Goal: Task Accomplishment & Management: Complete application form

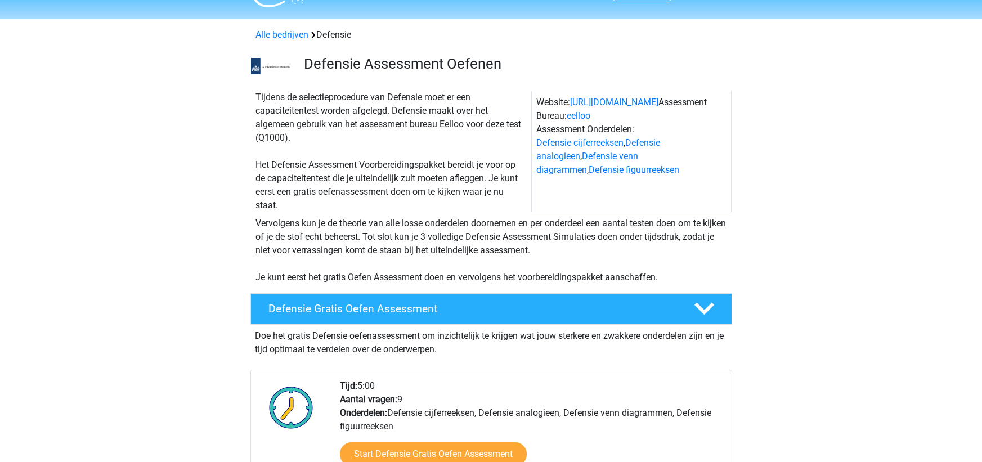
scroll to position [113, 0]
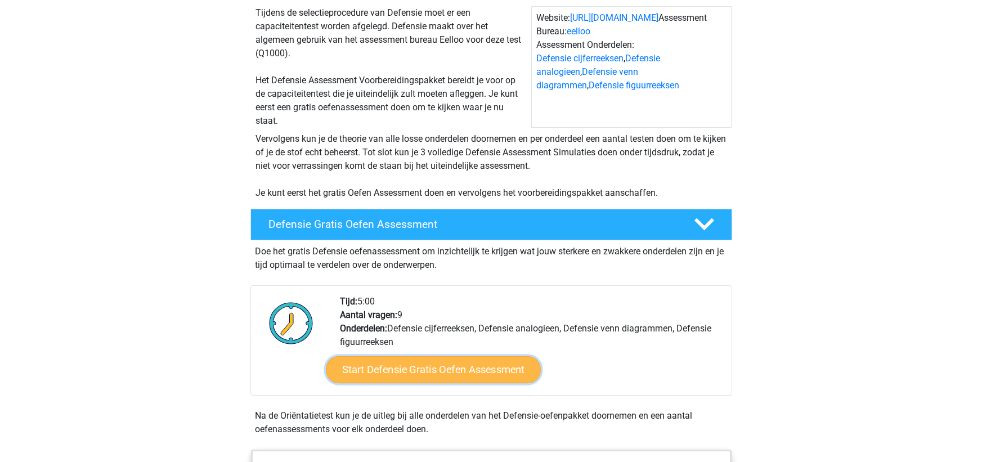
click at [442, 370] on link "Start Defensie Gratis Oefen Assessment" at bounding box center [433, 369] width 215 height 27
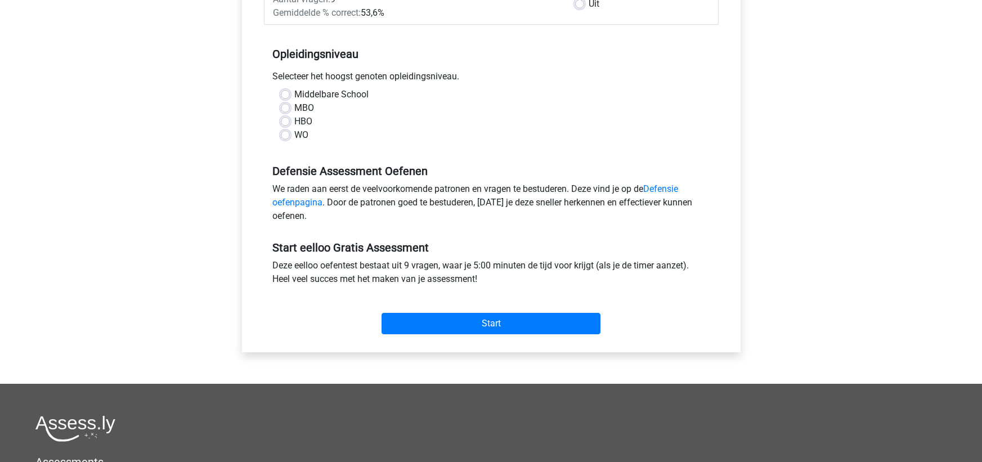
scroll to position [225, 0]
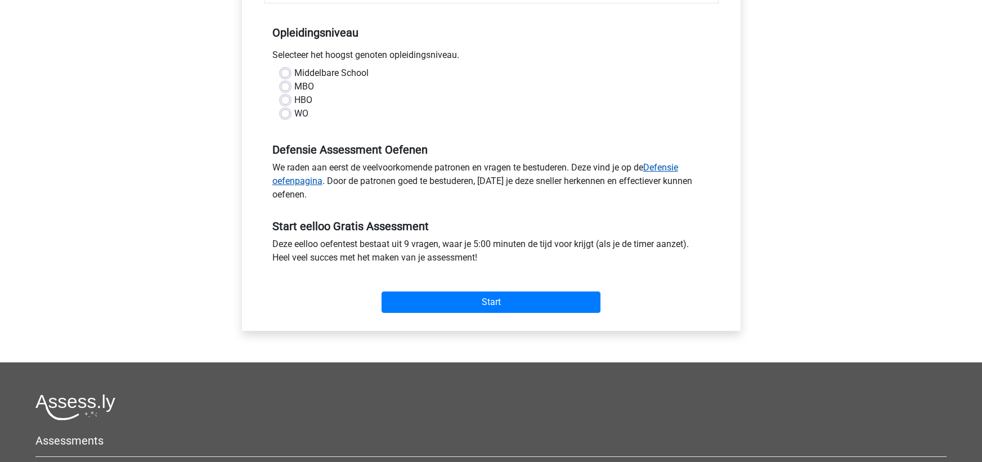
click at [315, 178] on link "Defensie oefenpagina" at bounding box center [475, 174] width 406 height 24
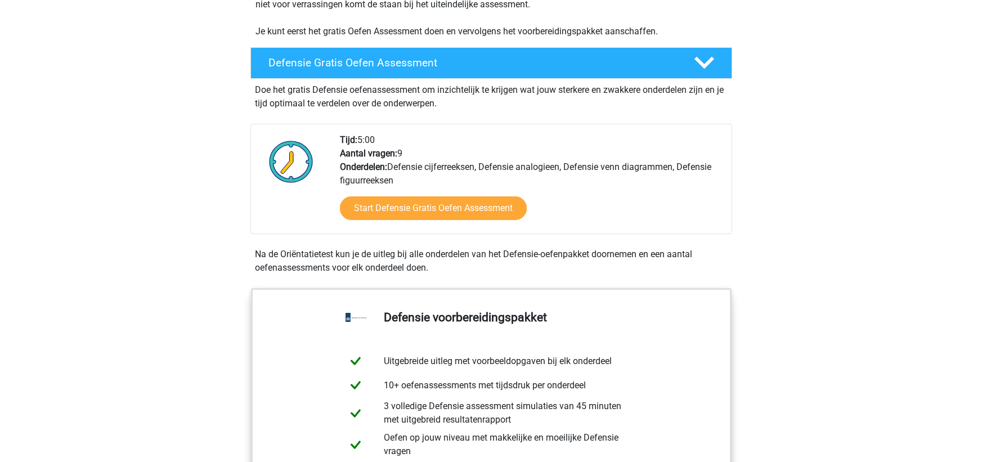
scroll to position [281, 0]
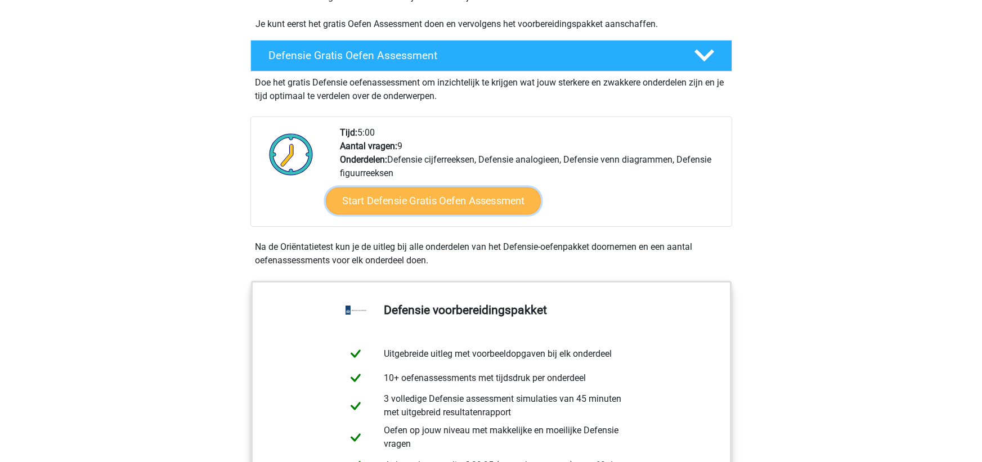
click at [449, 205] on link "Start Defensie Gratis Oefen Assessment" at bounding box center [433, 200] width 215 height 27
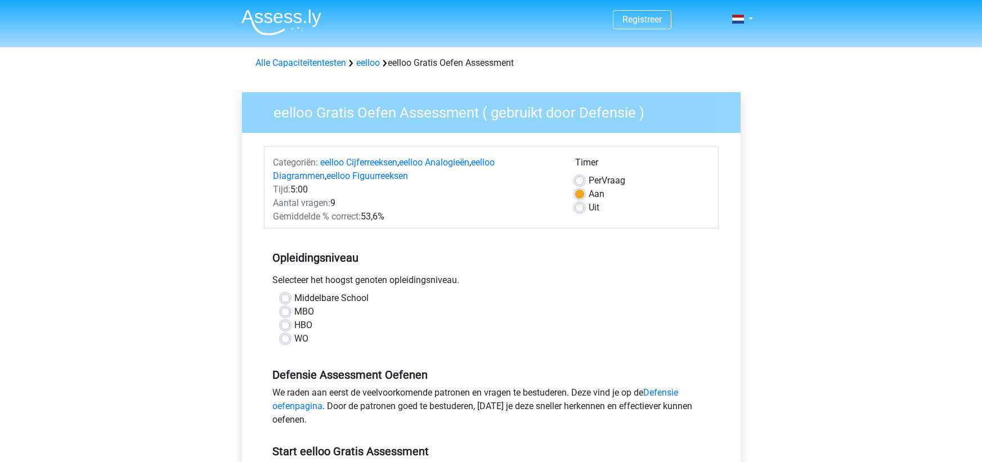
click at [286, 306] on div "MBO" at bounding box center [491, 312] width 421 height 14
click at [294, 309] on label "MBO" at bounding box center [304, 312] width 20 height 14
click at [284, 309] on input "MBO" at bounding box center [285, 310] width 9 height 11
radio input "true"
click at [294, 311] on label "MBO" at bounding box center [304, 312] width 20 height 14
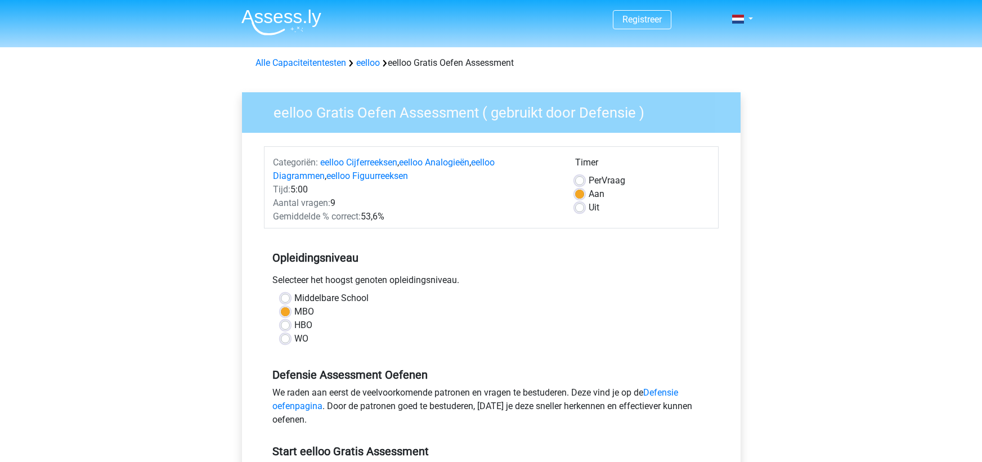
click at [286, 311] on input "MBO" at bounding box center [285, 310] width 9 height 11
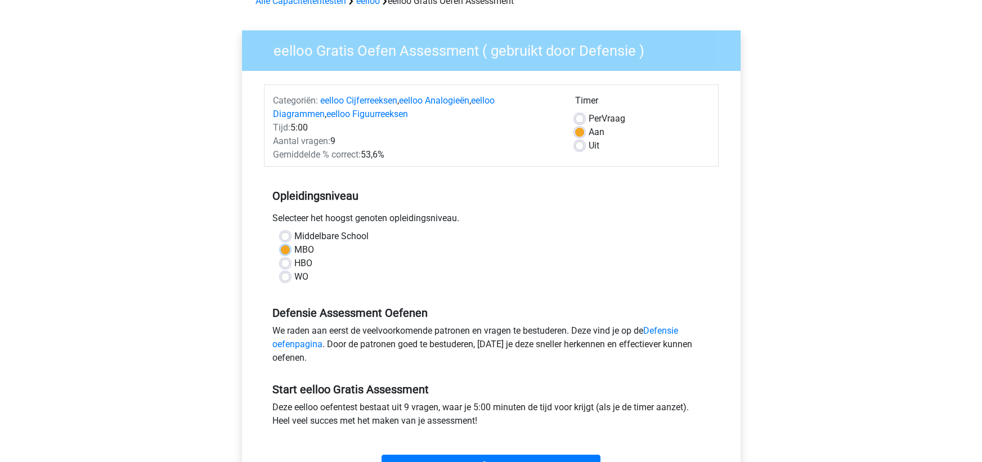
scroll to position [113, 0]
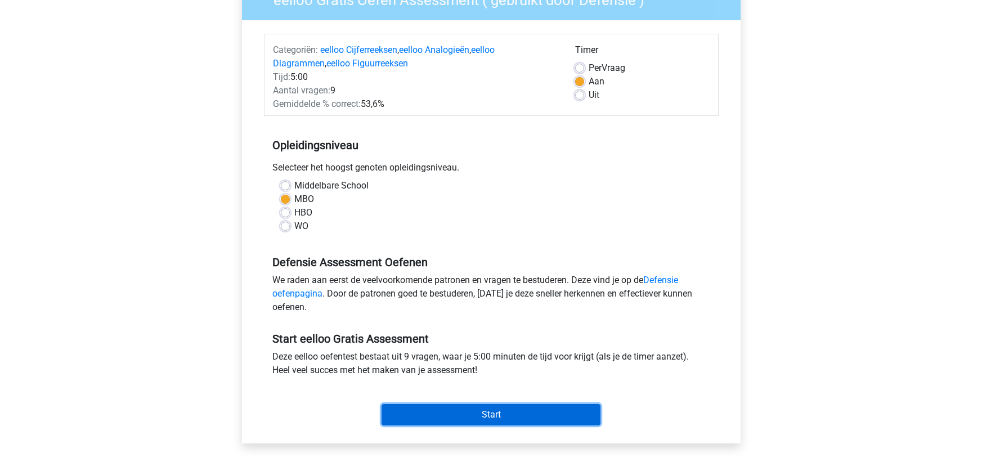
click at [484, 415] on input "Start" at bounding box center [491, 414] width 219 height 21
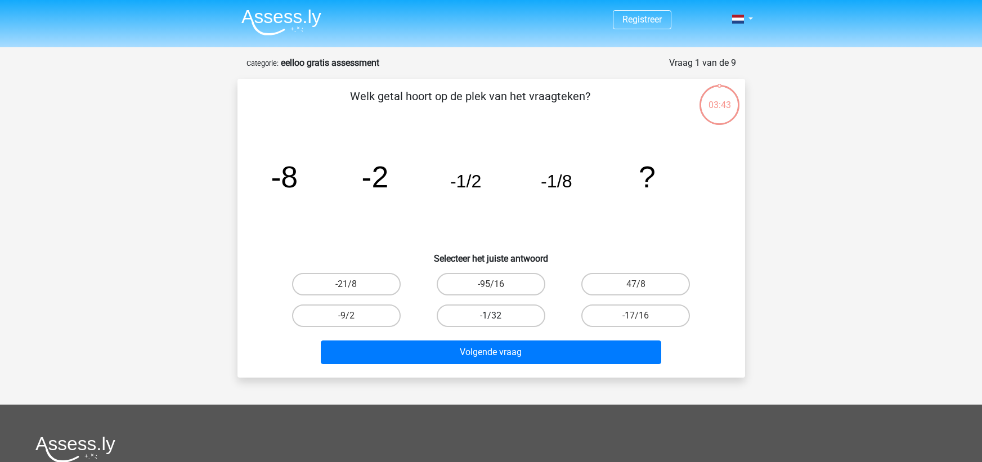
click at [517, 316] on label "-1/32" at bounding box center [491, 315] width 109 height 23
click at [498, 316] on input "-1/32" at bounding box center [494, 319] width 7 height 7
radio input "true"
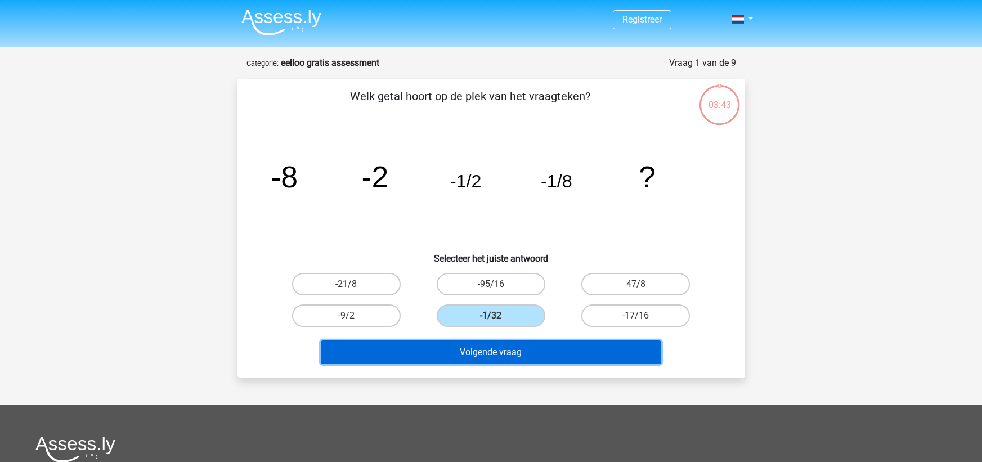
click at [583, 353] on button "Volgende vraag" at bounding box center [491, 352] width 340 height 24
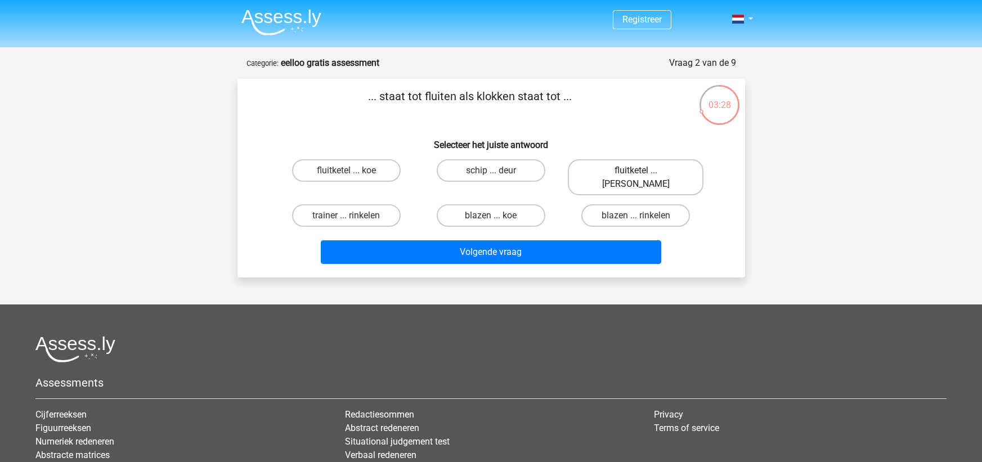
click at [667, 175] on label "fluitketel ... luiden" at bounding box center [636, 177] width 136 height 36
click at [643, 175] on input "fluitketel ... luiden" at bounding box center [639, 174] width 7 height 7
radio input "true"
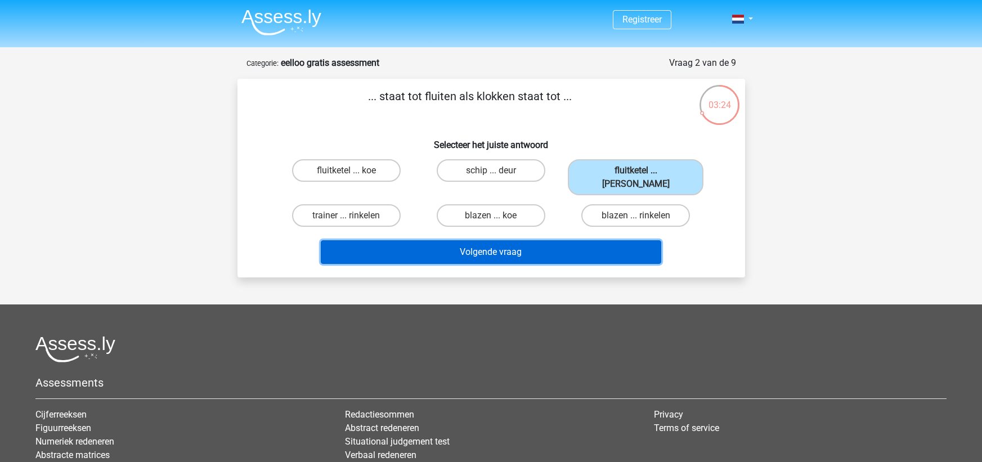
click at [631, 240] on button "Volgende vraag" at bounding box center [491, 252] width 340 height 24
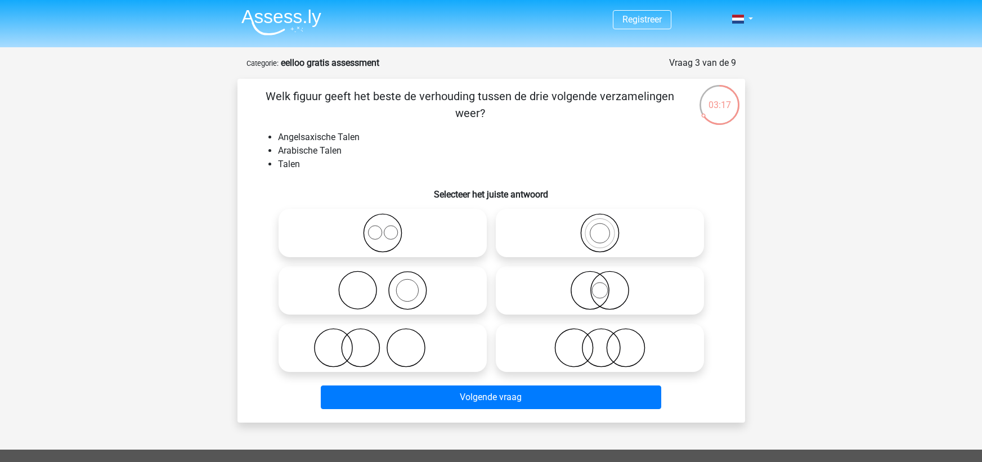
drag, startPoint x: 475, startPoint y: 133, endPoint x: 455, endPoint y: 141, distance: 21.4
click at [455, 141] on li "Angelsaxische Talen" at bounding box center [502, 138] width 449 height 14
click at [388, 229] on icon at bounding box center [382, 232] width 199 height 39
click at [388, 227] on input "radio" at bounding box center [386, 223] width 7 height 7
radio input "true"
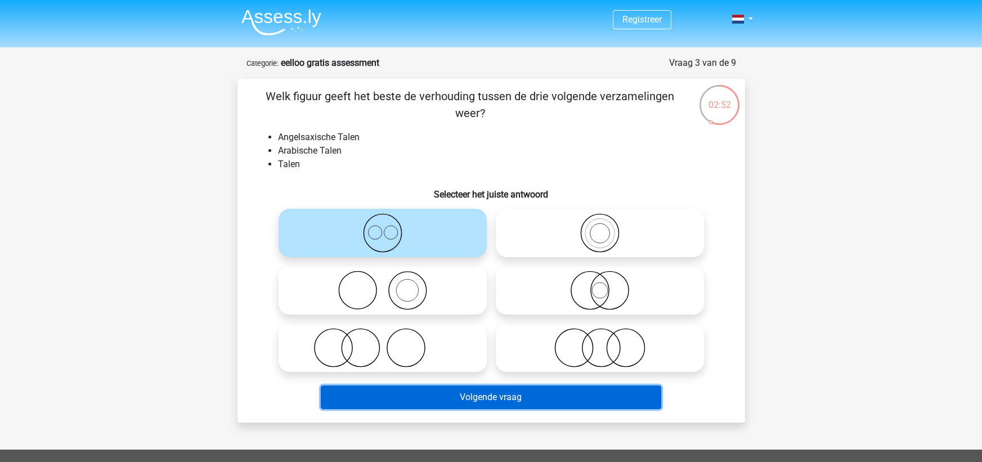
click at [469, 400] on button "Volgende vraag" at bounding box center [491, 397] width 340 height 24
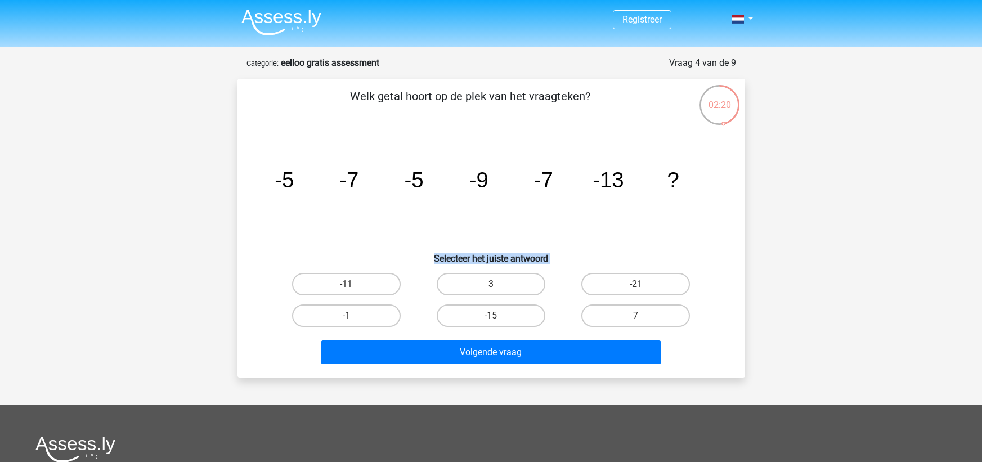
click at [348, 264] on div "Welk getal hoort op de plek van het vraagteken? image/svg+xml -5 -7 -5 -9 -7 -1…" at bounding box center [491, 228] width 499 height 281
click at [351, 280] on label "-11" at bounding box center [346, 284] width 109 height 23
click at [351, 284] on input "-11" at bounding box center [349, 287] width 7 height 7
radio input "true"
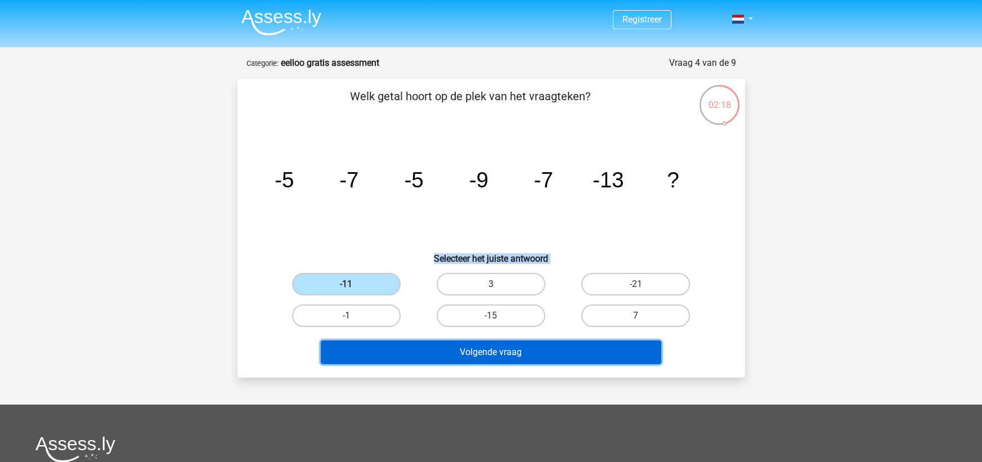
click at [507, 357] on button "Volgende vraag" at bounding box center [491, 352] width 340 height 24
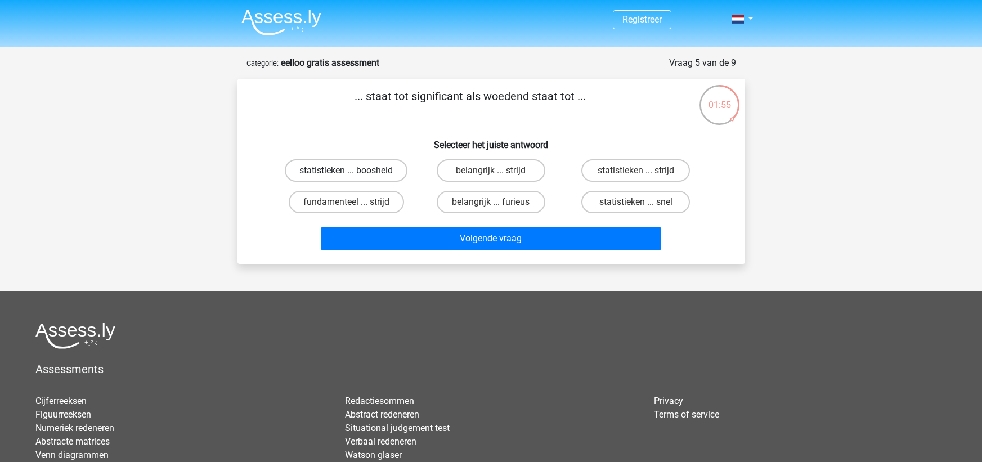
click at [366, 171] on label "statistieken ... boosheid" at bounding box center [346, 170] width 123 height 23
click at [353, 171] on input "statistieken ... boosheid" at bounding box center [349, 174] width 7 height 7
radio input "true"
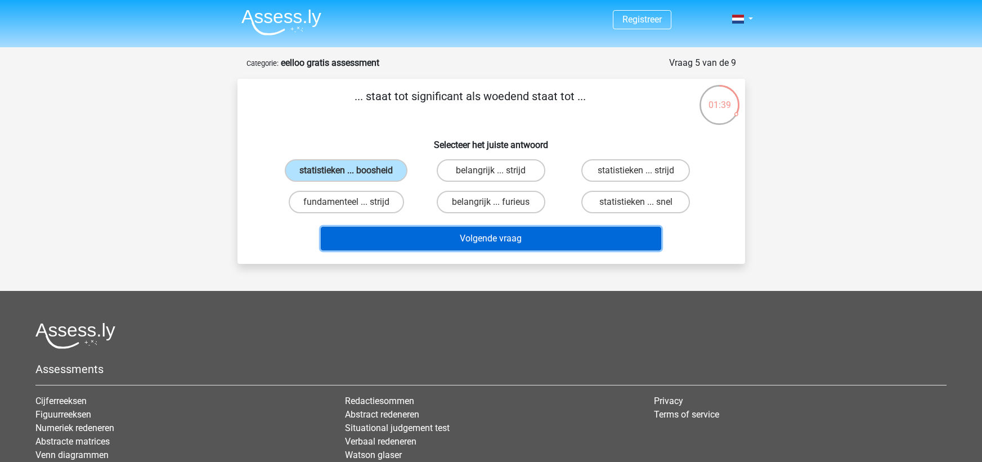
click at [518, 241] on button "Volgende vraag" at bounding box center [491, 239] width 340 height 24
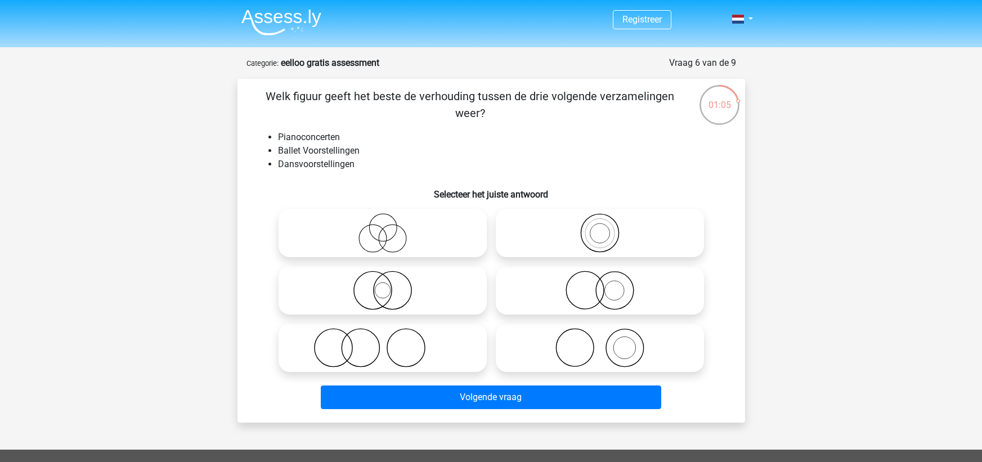
click at [625, 347] on icon at bounding box center [599, 347] width 199 height 39
click at [607, 342] on input "radio" at bounding box center [603, 338] width 7 height 7
radio input "true"
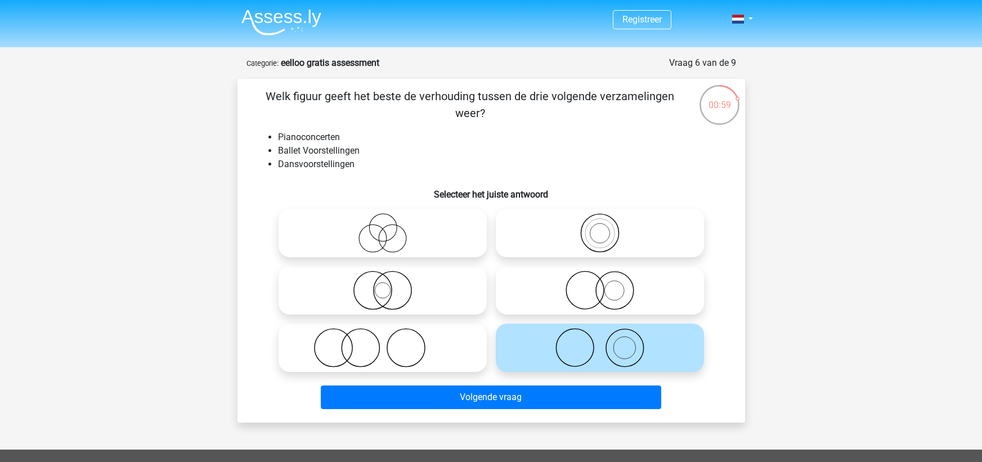
click at [448, 355] on icon at bounding box center [382, 347] width 199 height 39
click at [390, 342] on input "radio" at bounding box center [386, 338] width 7 height 7
radio input "true"
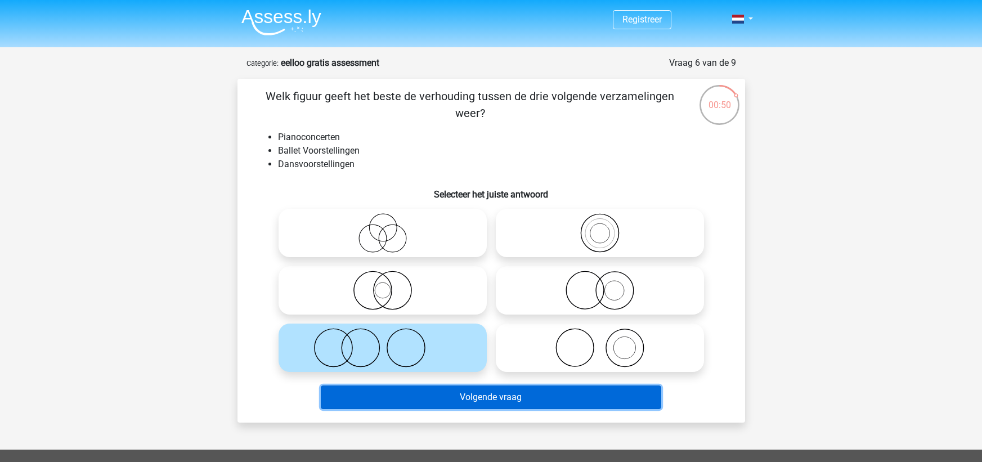
click at [539, 400] on button "Volgende vraag" at bounding box center [491, 397] width 340 height 24
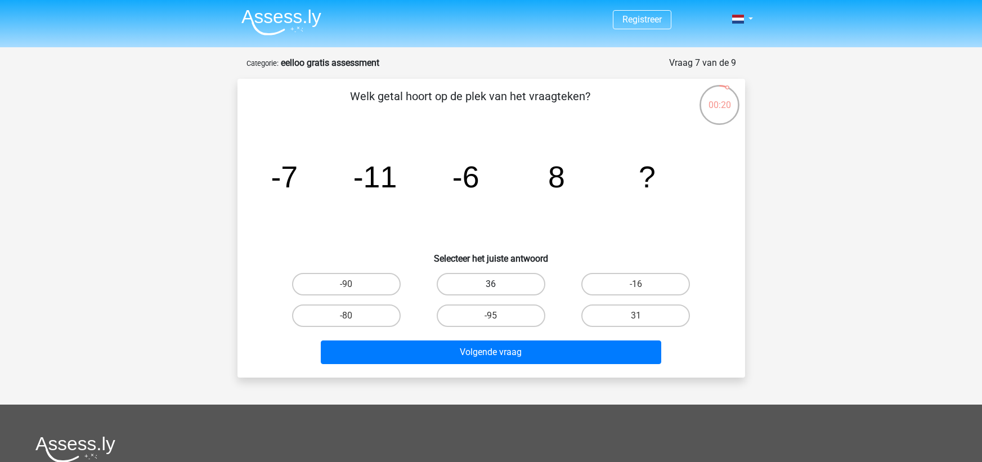
click at [503, 284] on label "36" at bounding box center [491, 284] width 109 height 23
click at [498, 284] on input "36" at bounding box center [494, 287] width 7 height 7
radio input "true"
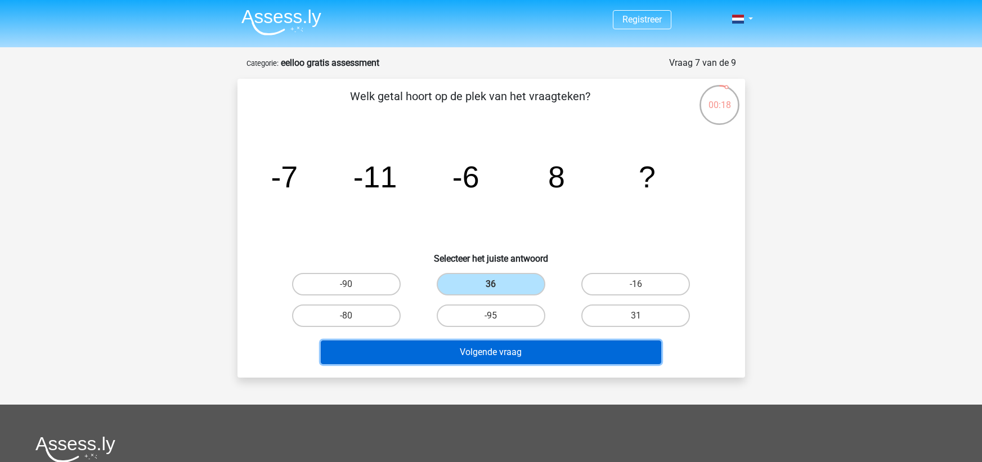
drag, startPoint x: 487, startPoint y: 351, endPoint x: 503, endPoint y: 345, distance: 16.7
click at [488, 351] on button "Volgende vraag" at bounding box center [491, 352] width 340 height 24
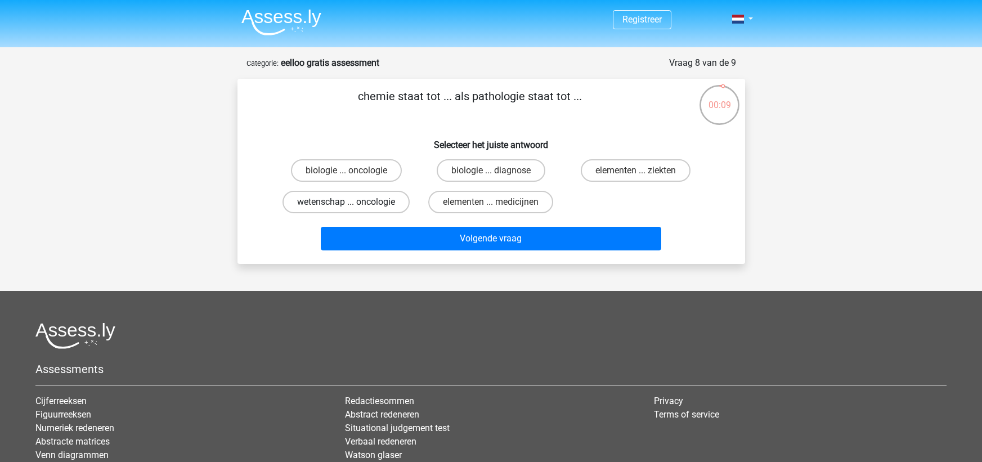
click at [375, 203] on label "wetenschap ... oncologie" at bounding box center [346, 202] width 127 height 23
click at [353, 203] on input "wetenschap ... oncologie" at bounding box center [349, 205] width 7 height 7
radio input "true"
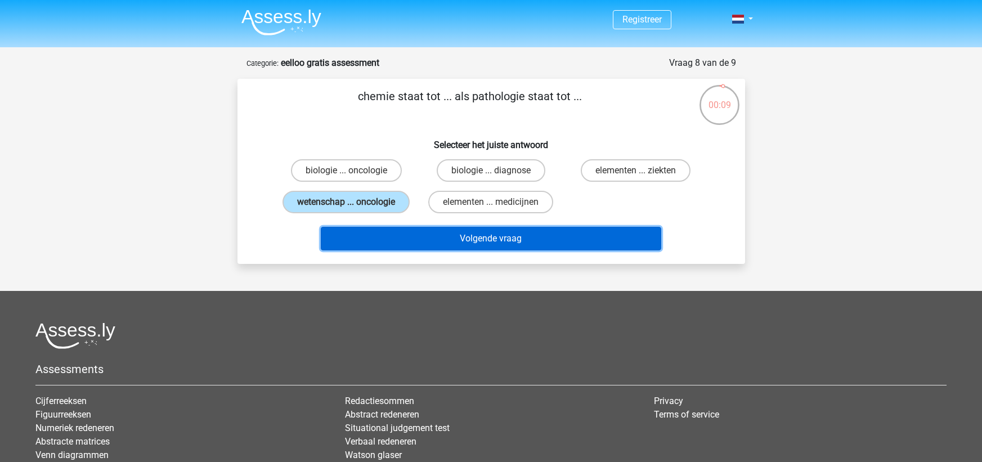
click at [488, 237] on button "Volgende vraag" at bounding box center [491, 239] width 340 height 24
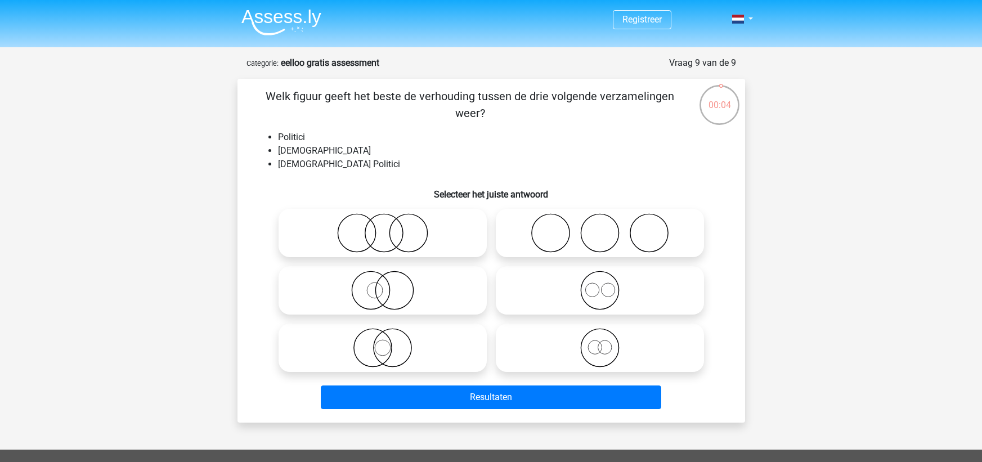
click at [575, 293] on icon at bounding box center [599, 290] width 199 height 39
click at [600, 285] on input "radio" at bounding box center [603, 280] width 7 height 7
radio input "true"
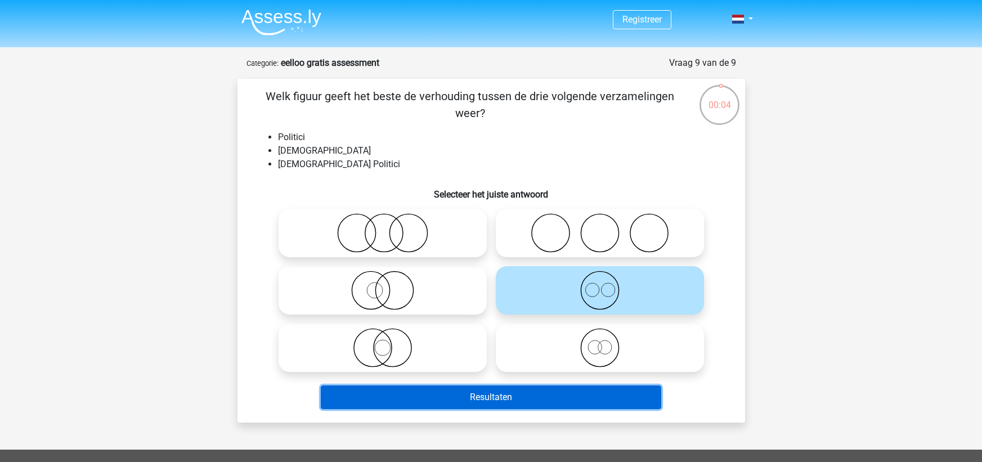
drag, startPoint x: 607, startPoint y: 409, endPoint x: 600, endPoint y: 405, distance: 8.3
click at [607, 409] on button "Resultaten" at bounding box center [491, 397] width 340 height 24
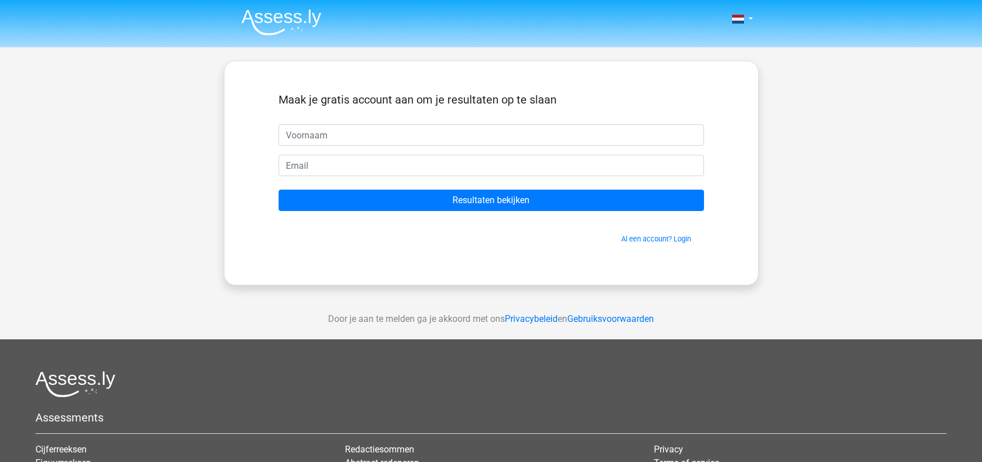
drag, startPoint x: 446, startPoint y: 243, endPoint x: 434, endPoint y: 256, distance: 17.9
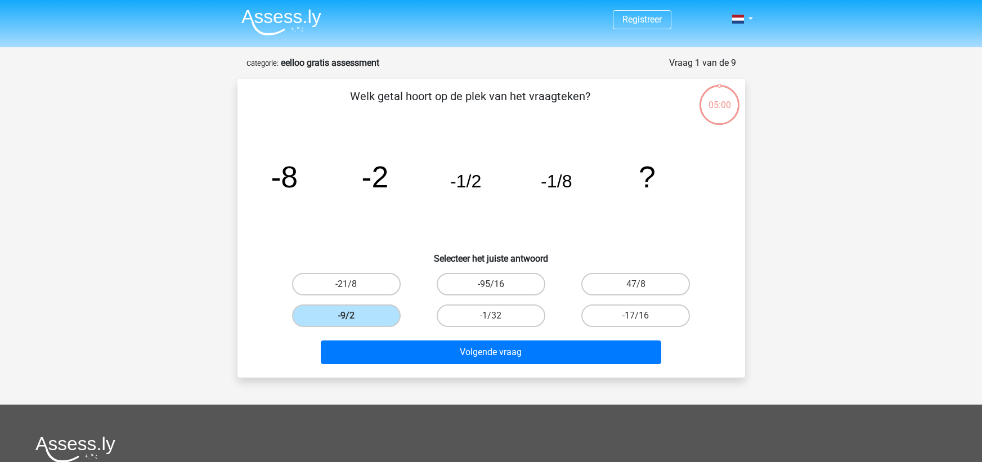
drag, startPoint x: 405, startPoint y: 262, endPoint x: 395, endPoint y: 255, distance: 11.9
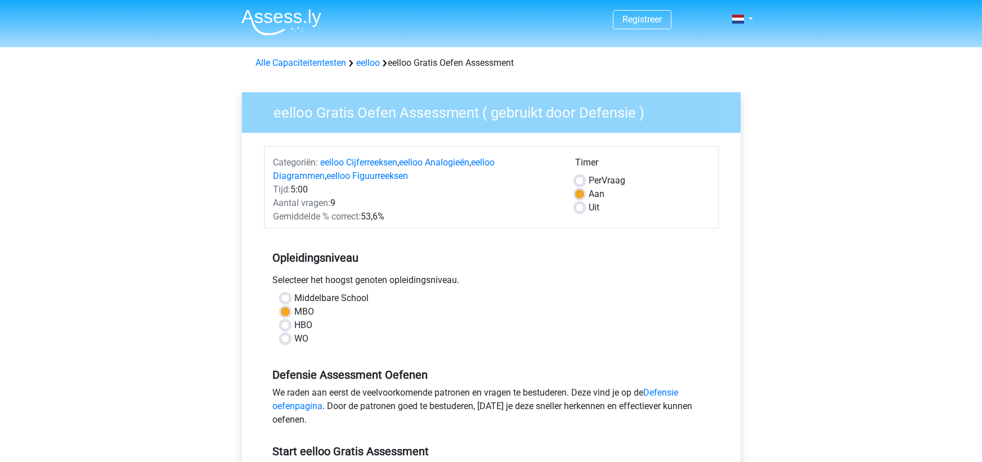
scroll to position [113, 0]
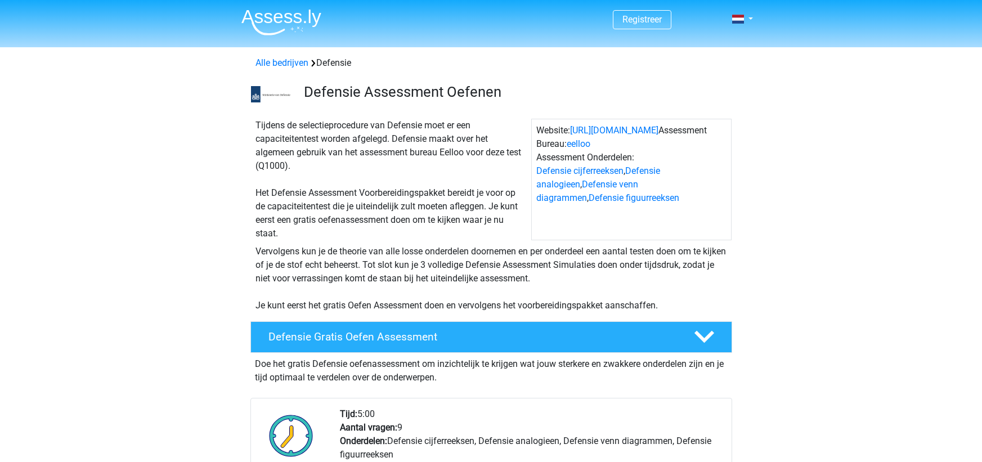
scroll to position [281, 0]
